Goal: Information Seeking & Learning: Learn about a topic

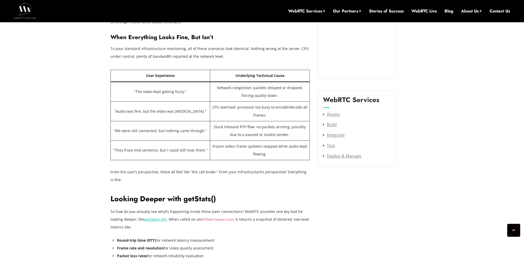
scroll to position [627, 0]
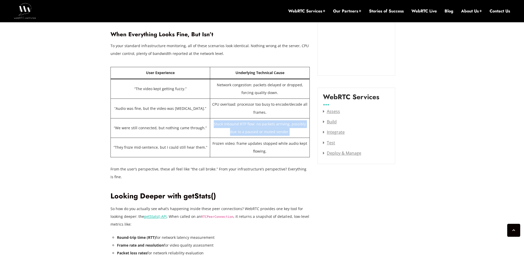
drag, startPoint x: 215, startPoint y: 123, endPoint x: 304, endPoint y: 129, distance: 88.5
click at [304, 129] on td "Stuck inbound RTP flow: no packets arriving, possibly due to a paused or muted …" at bounding box center [259, 127] width 99 height 19
drag, startPoint x: 304, startPoint y: 129, endPoint x: 299, endPoint y: 131, distance: 4.5
click at [299, 131] on td "Stuck inbound RTP flow: no packets arriving, possibly due to a paused or muted …" at bounding box center [259, 127] width 99 height 19
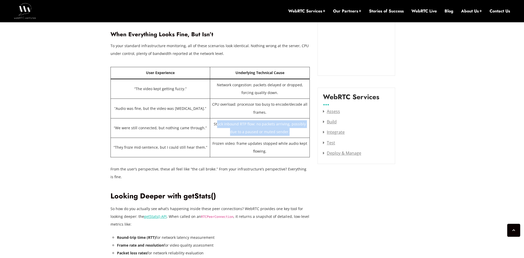
drag, startPoint x: 219, startPoint y: 125, endPoint x: 290, endPoint y: 137, distance: 71.5
click at [290, 137] on td "Stuck inbound RTP flow: no packets arriving, possibly due to a paused or muted …" at bounding box center [259, 127] width 99 height 19
drag, startPoint x: 290, startPoint y: 137, endPoint x: 250, endPoint y: 158, distance: 44.4
click at [250, 158] on figure "User Experience Underlying Technical Cause “The video kept getting fuzzy.” Netw…" at bounding box center [210, 112] width 199 height 98
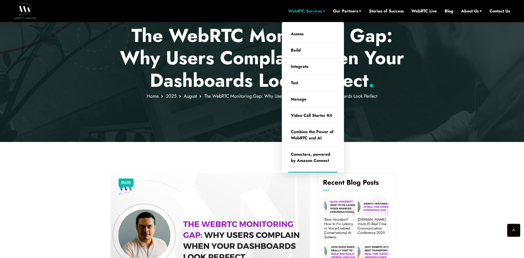
scroll to position [31, 0]
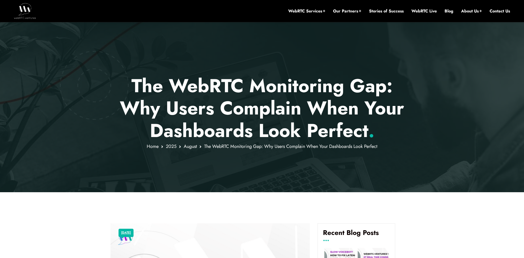
click at [45, 109] on div at bounding box center [262, 96] width 524 height 192
